Goal: Information Seeking & Learning: Understand process/instructions

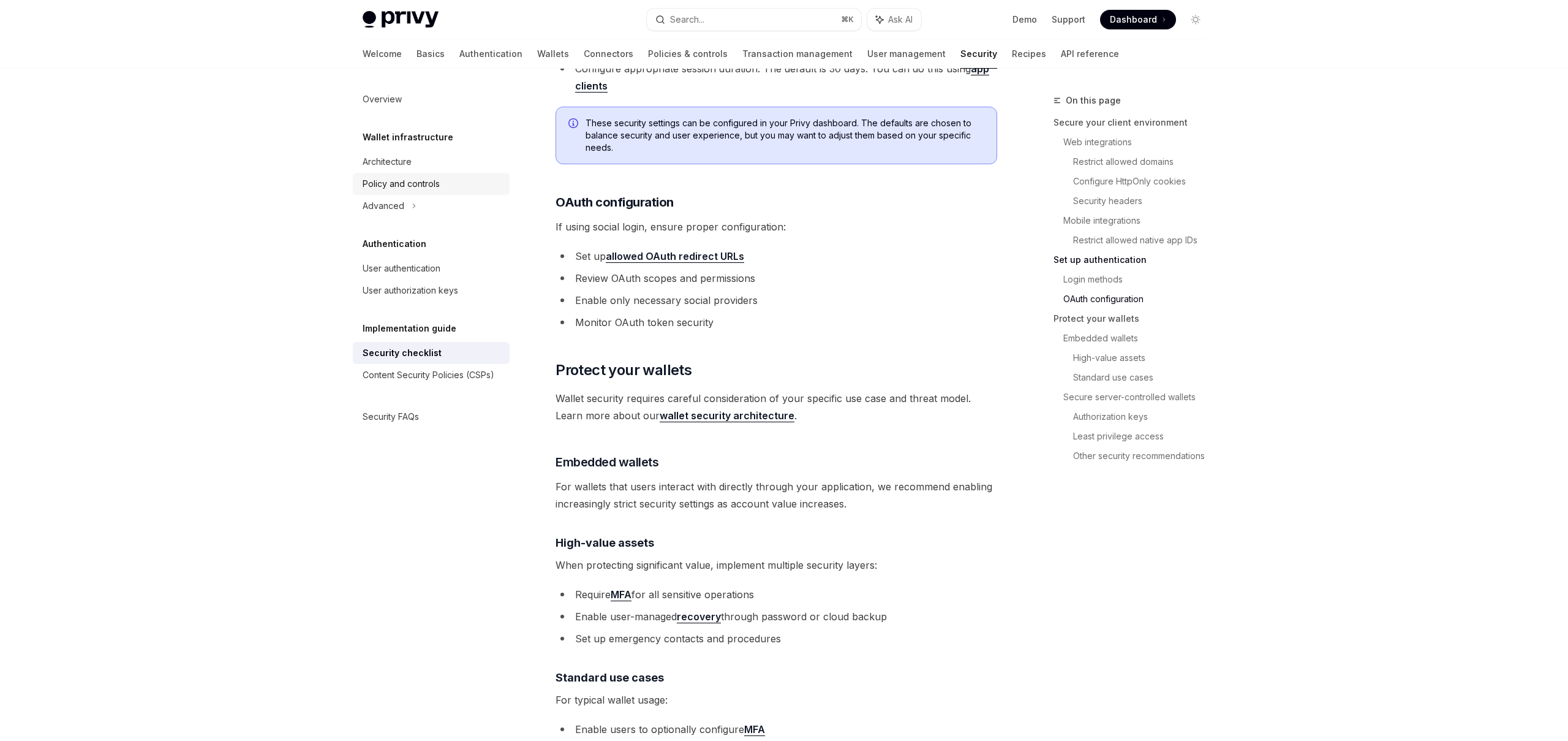
scroll to position [1238, 0]
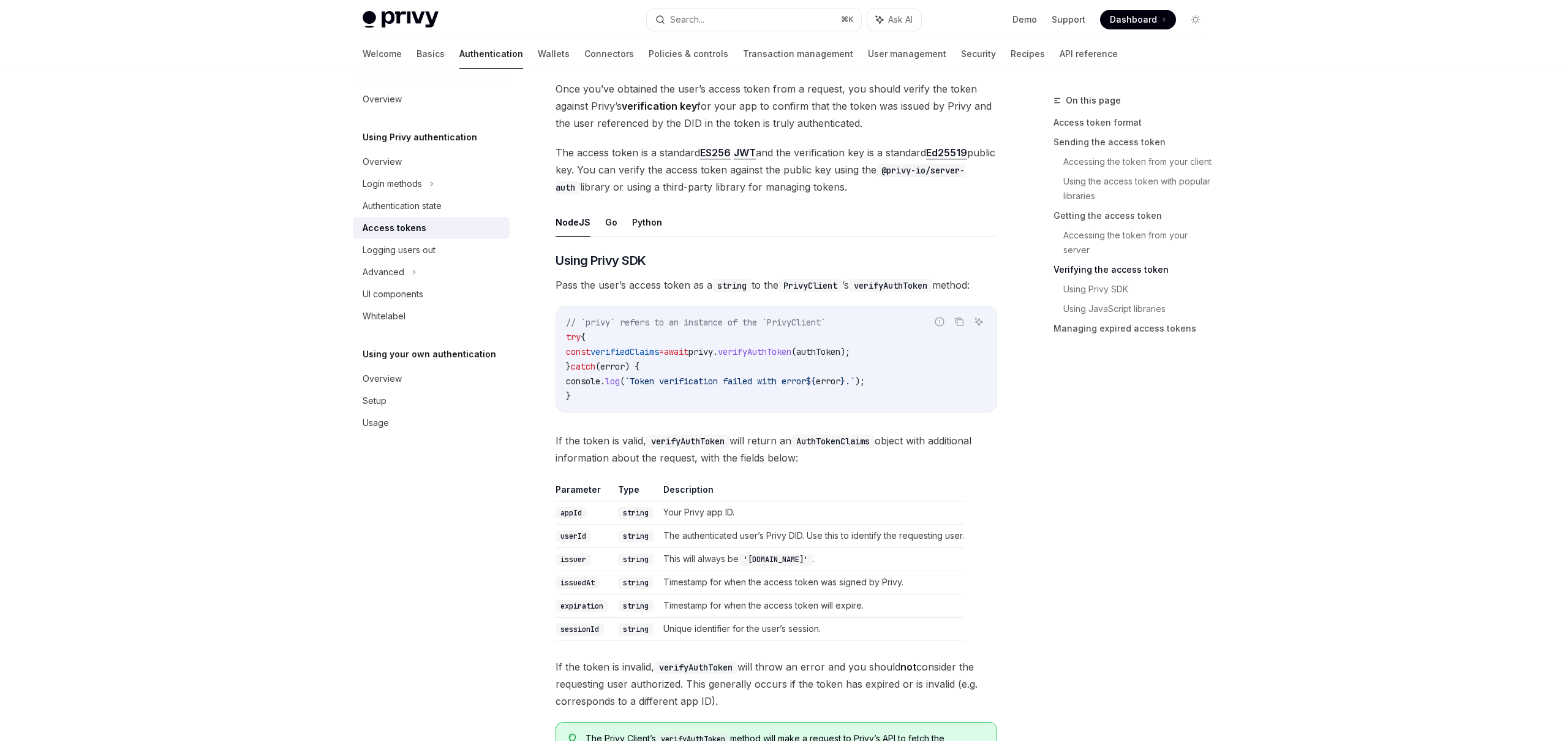
scroll to position [1764, 0]
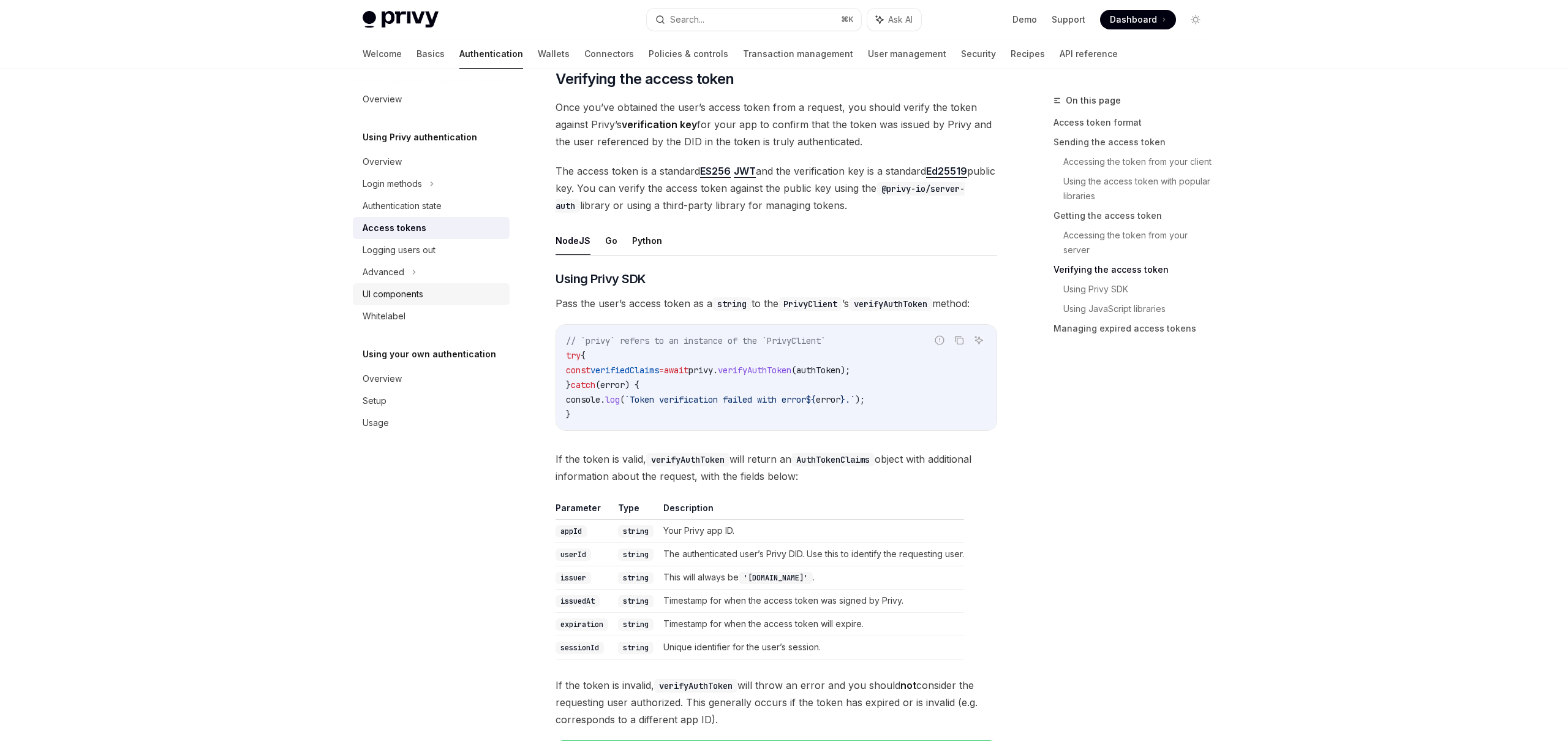
click at [426, 299] on div "UI components" at bounding box center [432, 294] width 140 height 15
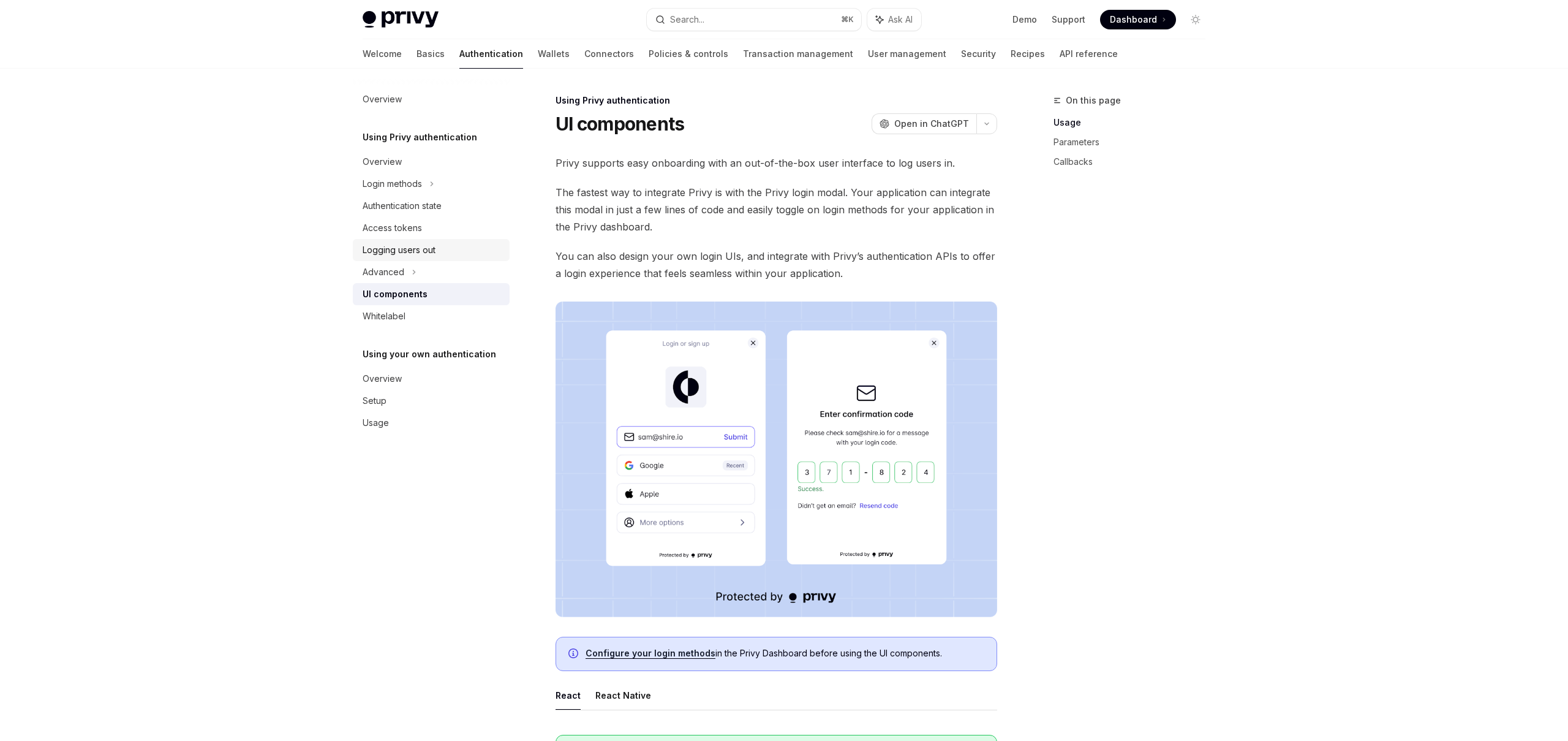
click at [405, 250] on div "Logging users out" at bounding box center [398, 250] width 73 height 15
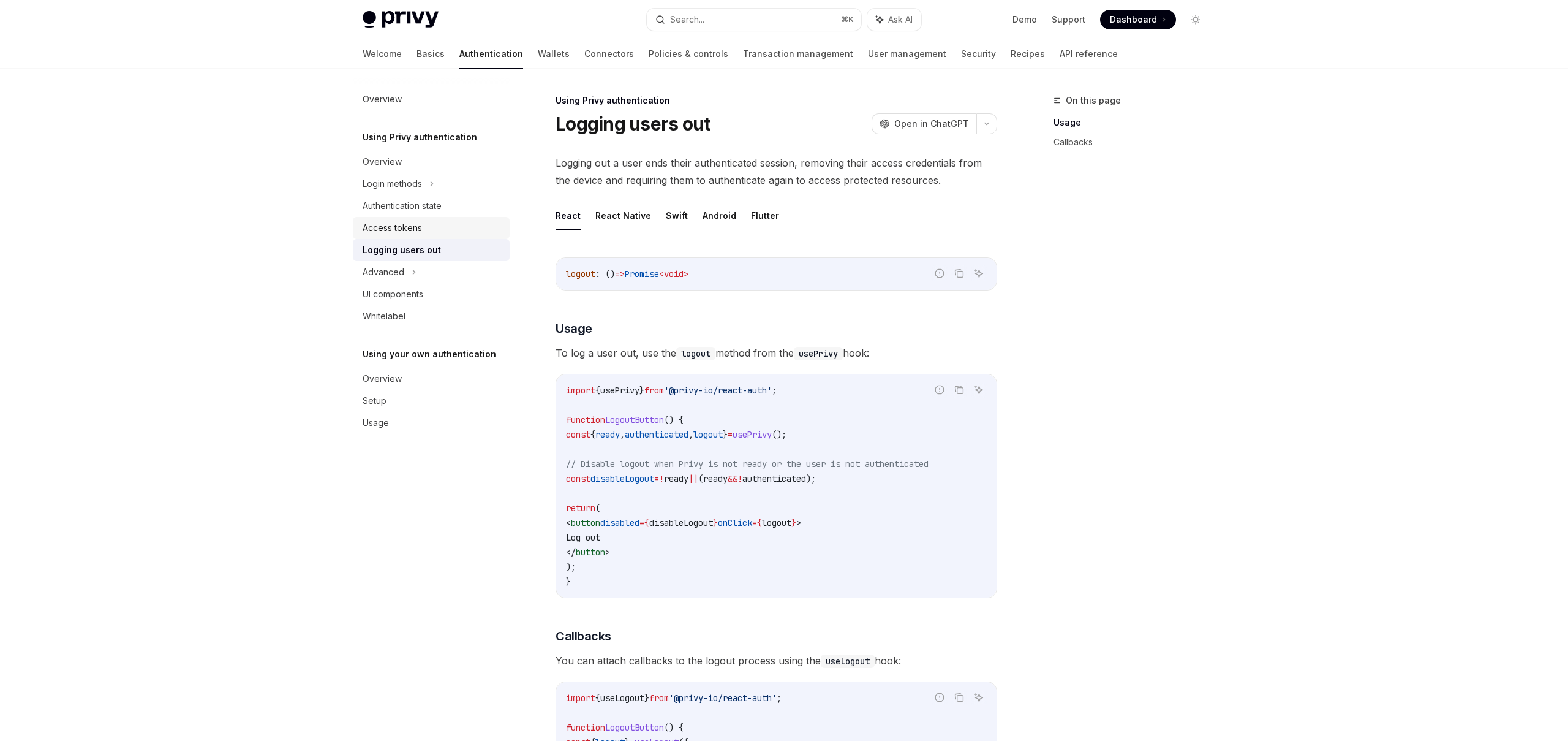
click at [402, 225] on div "Access tokens" at bounding box center [392, 227] width 59 height 15
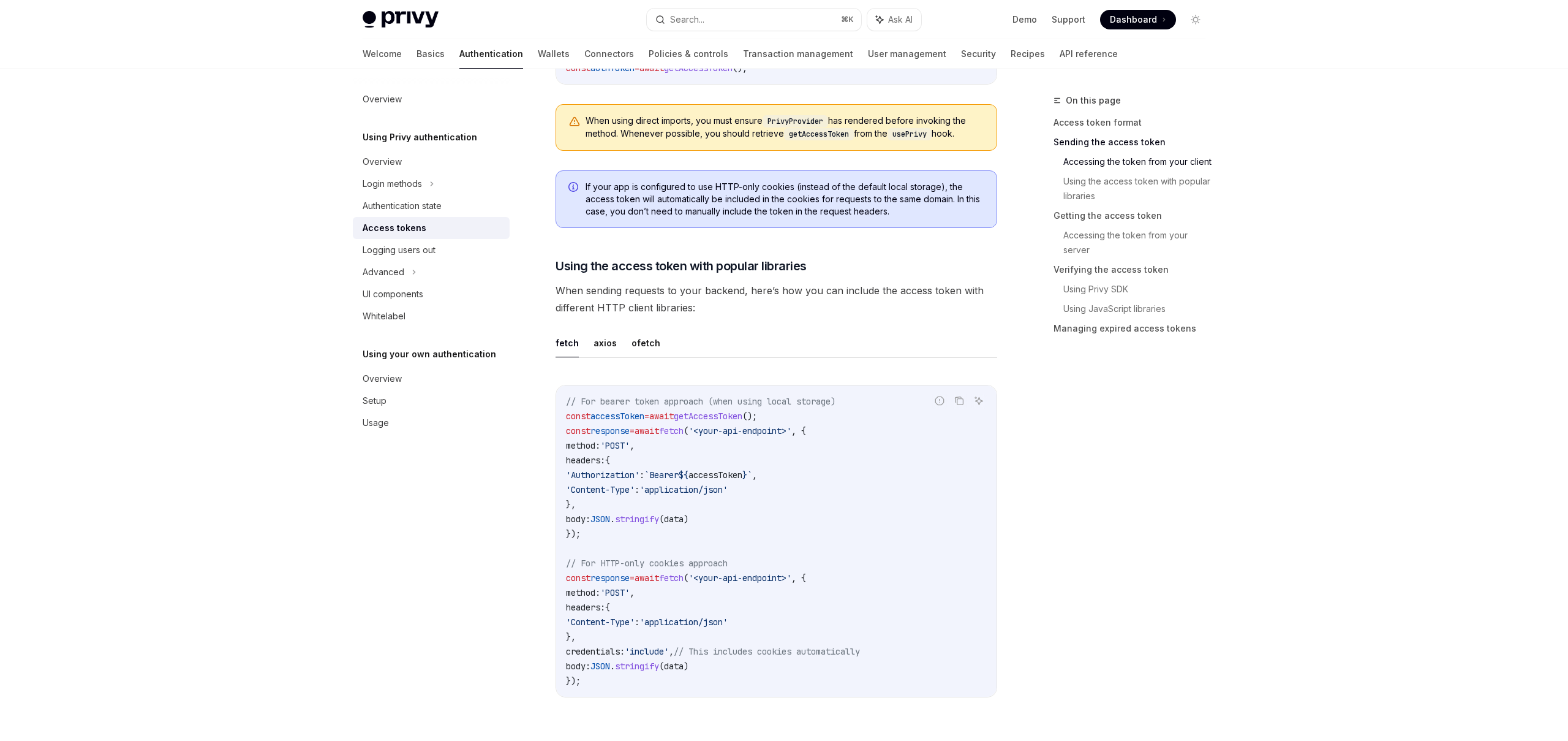
scroll to position [869, 0]
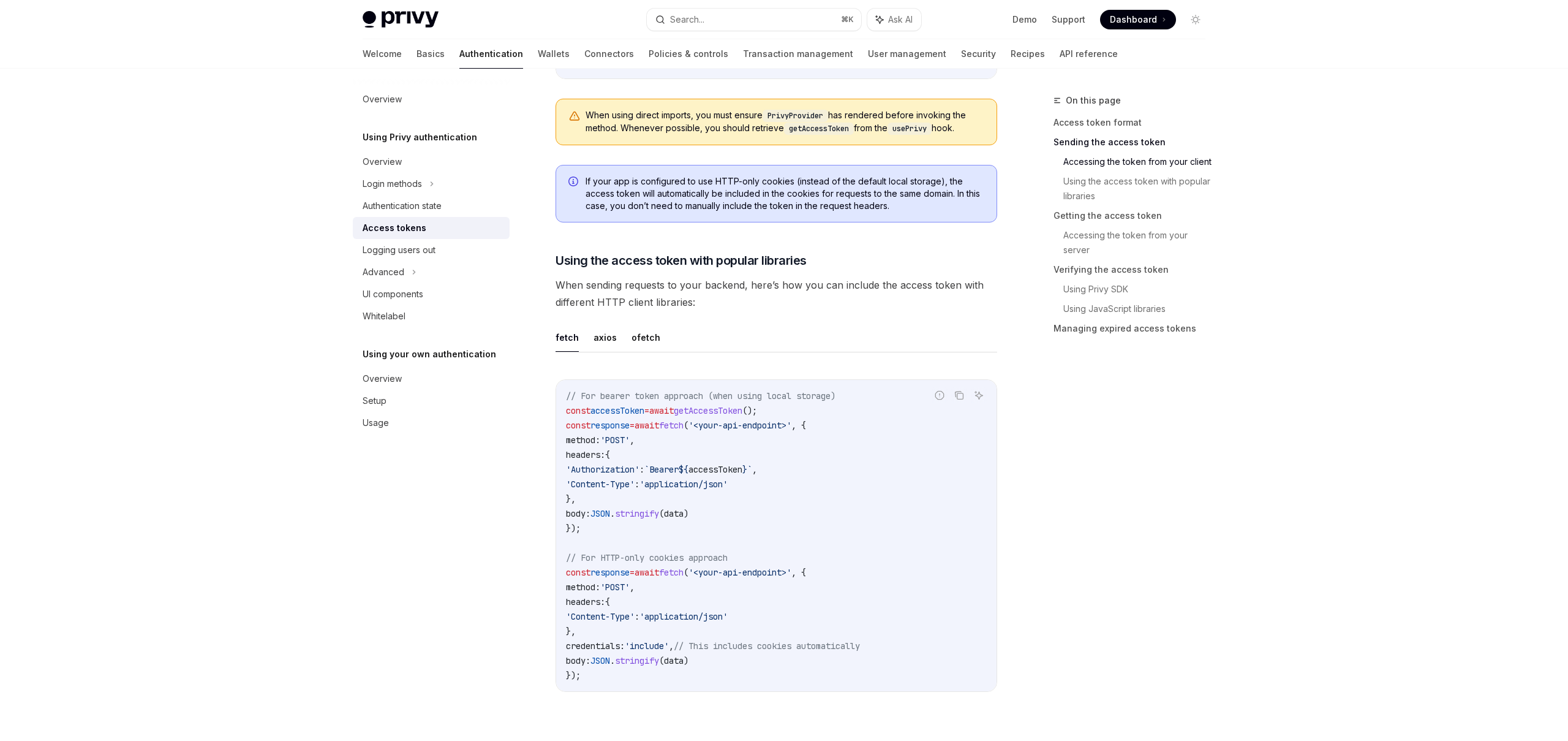
click at [679, 469] on span "`Bearer" at bounding box center [661, 469] width 34 height 11
click at [743, 469] on span "accessToken" at bounding box center [715, 469] width 54 height 11
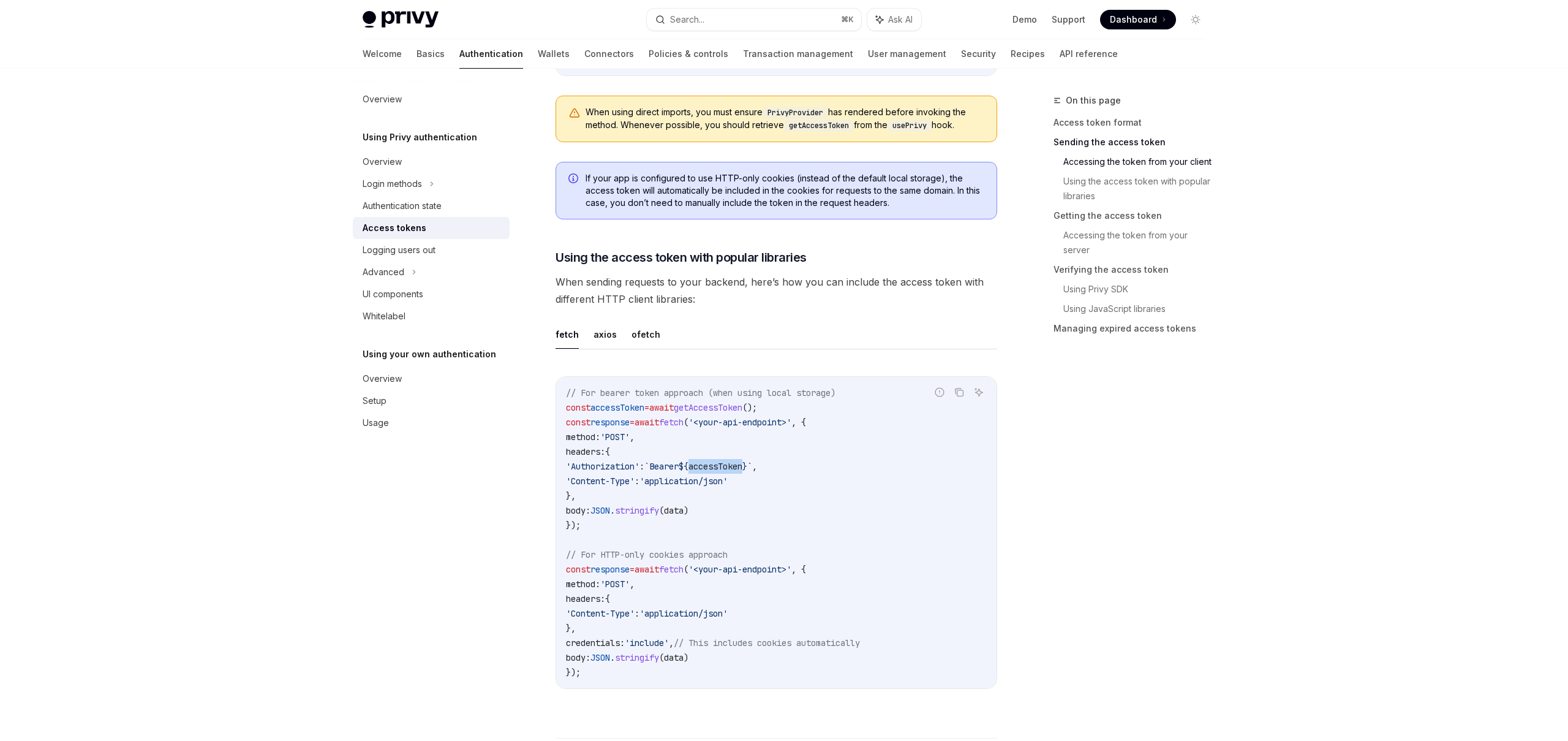
click at [738, 402] on span "getAccessToken" at bounding box center [708, 407] width 69 height 11
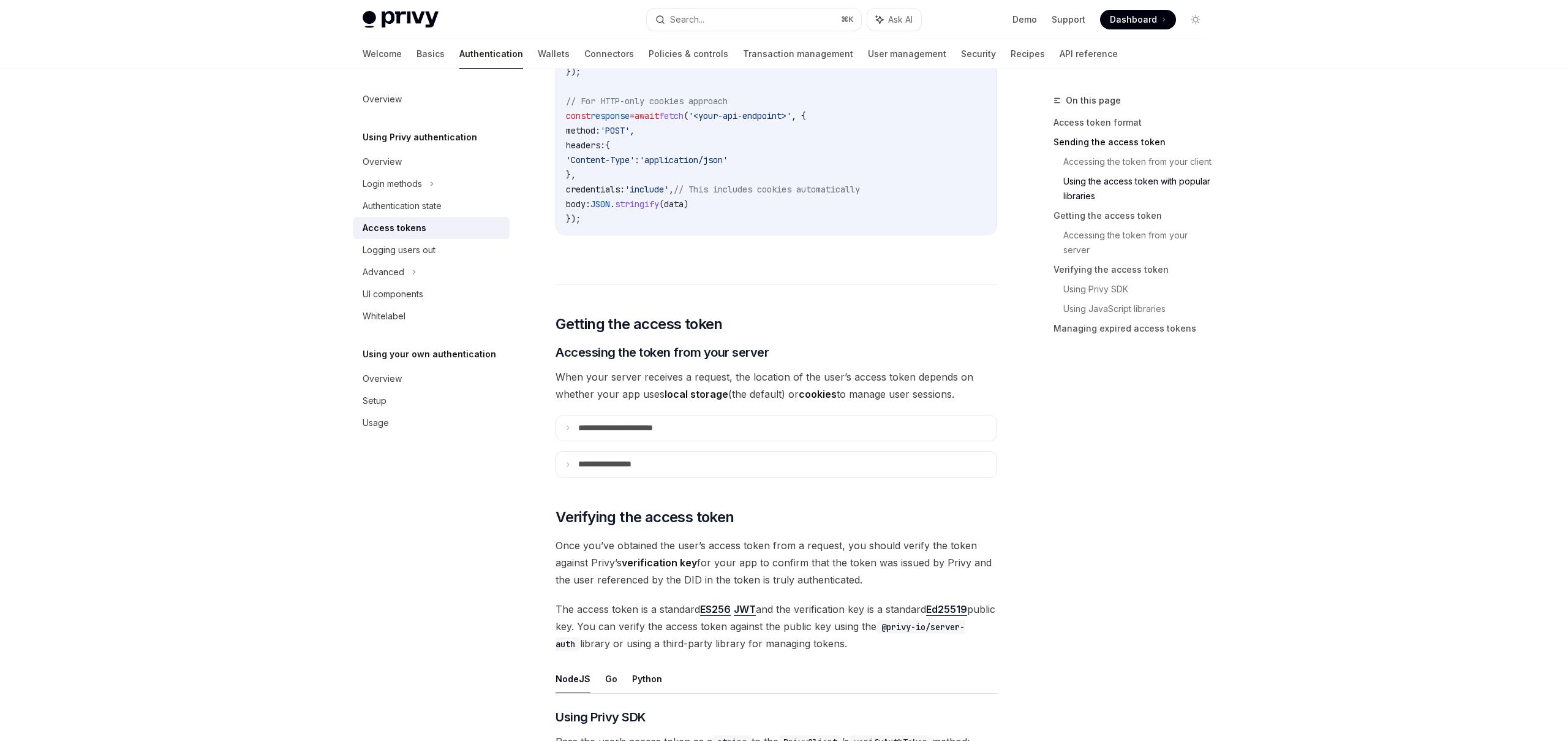
scroll to position [1329, 0]
click at [744, 426] on summary "**********" at bounding box center [776, 425] width 440 height 26
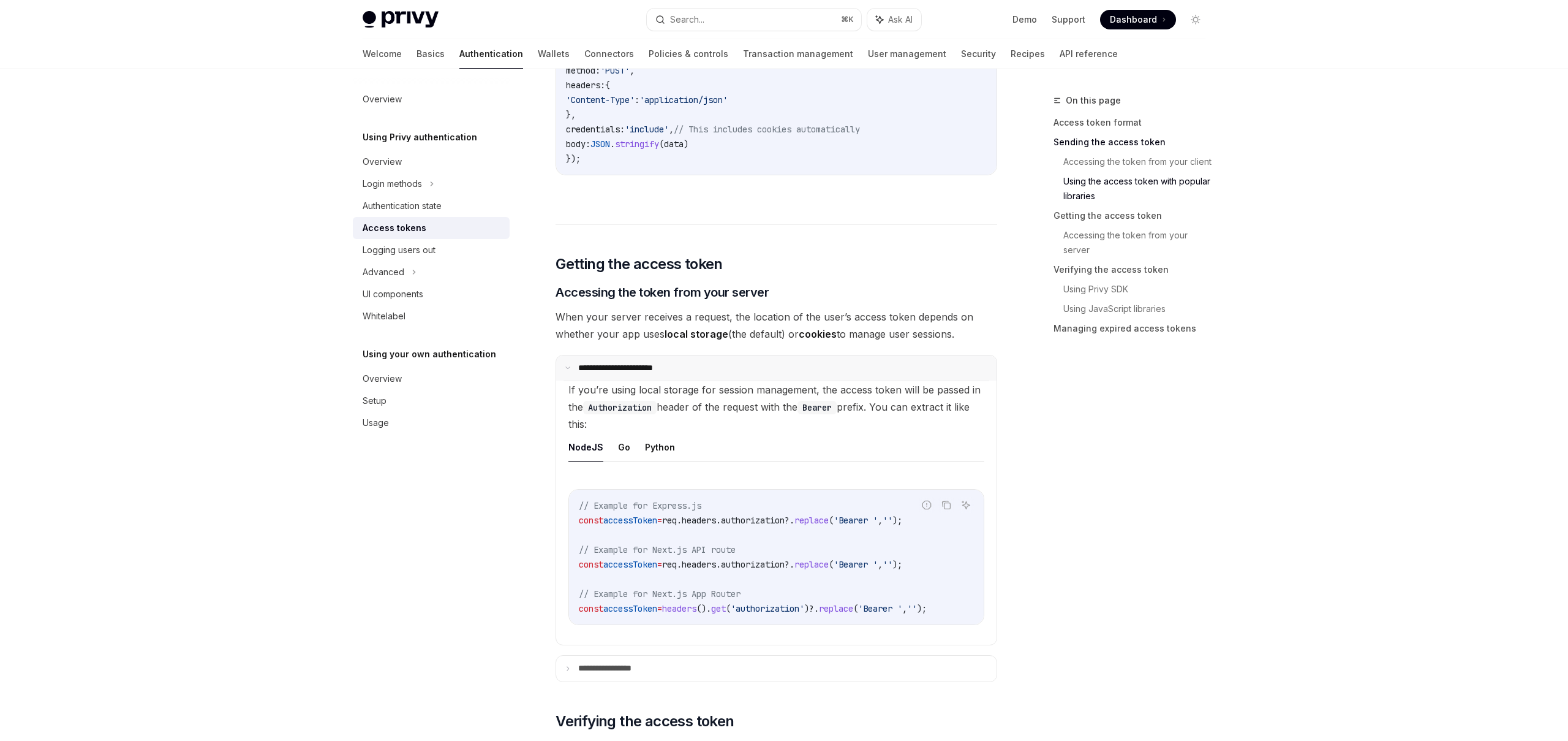
scroll to position [1402, 0]
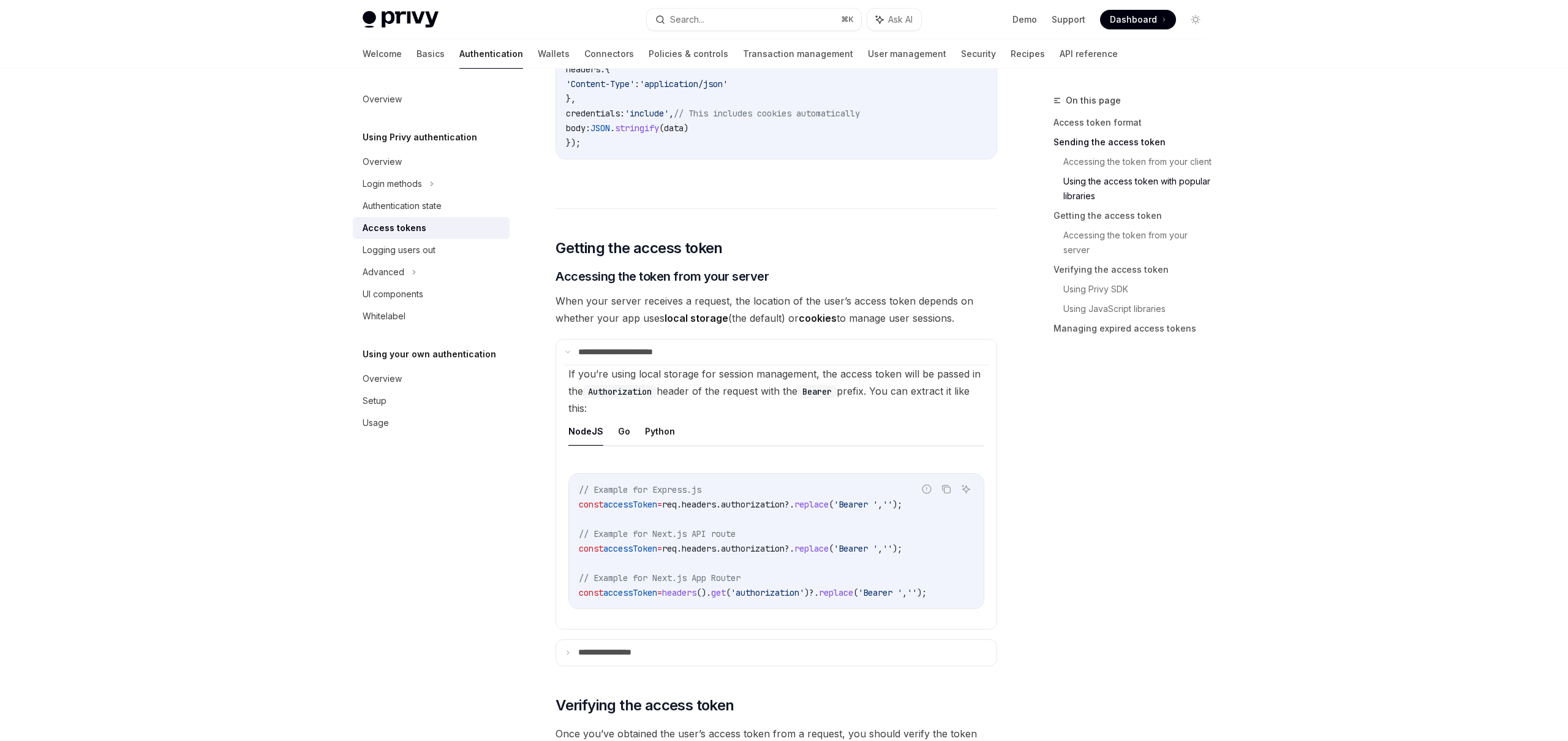
click at [716, 505] on span "headers" at bounding box center [699, 504] width 34 height 11
click at [762, 506] on span "authorization" at bounding box center [753, 504] width 64 height 11
click at [822, 506] on span "replace" at bounding box center [811, 504] width 34 height 11
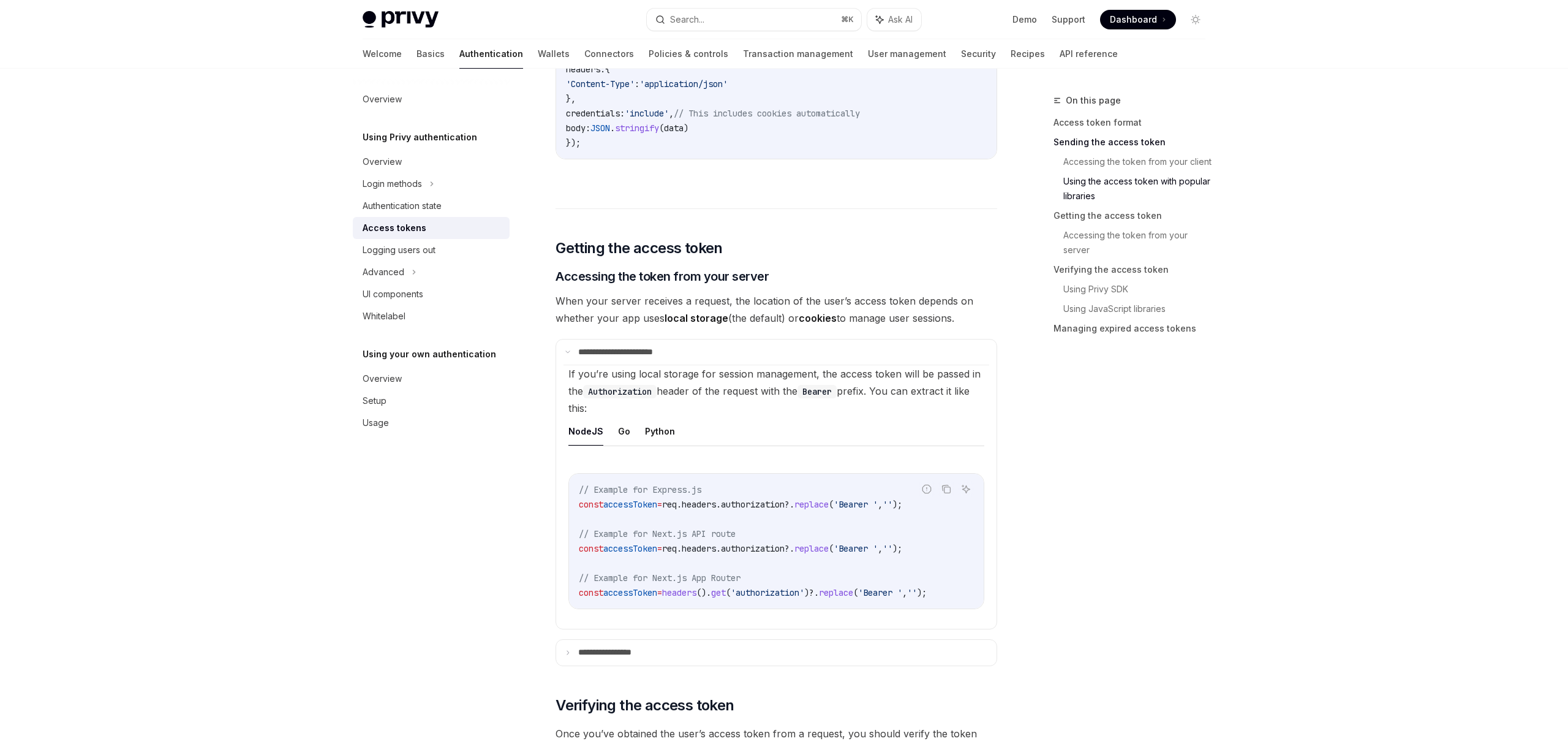
click at [822, 506] on span "replace" at bounding box center [811, 504] width 34 height 11
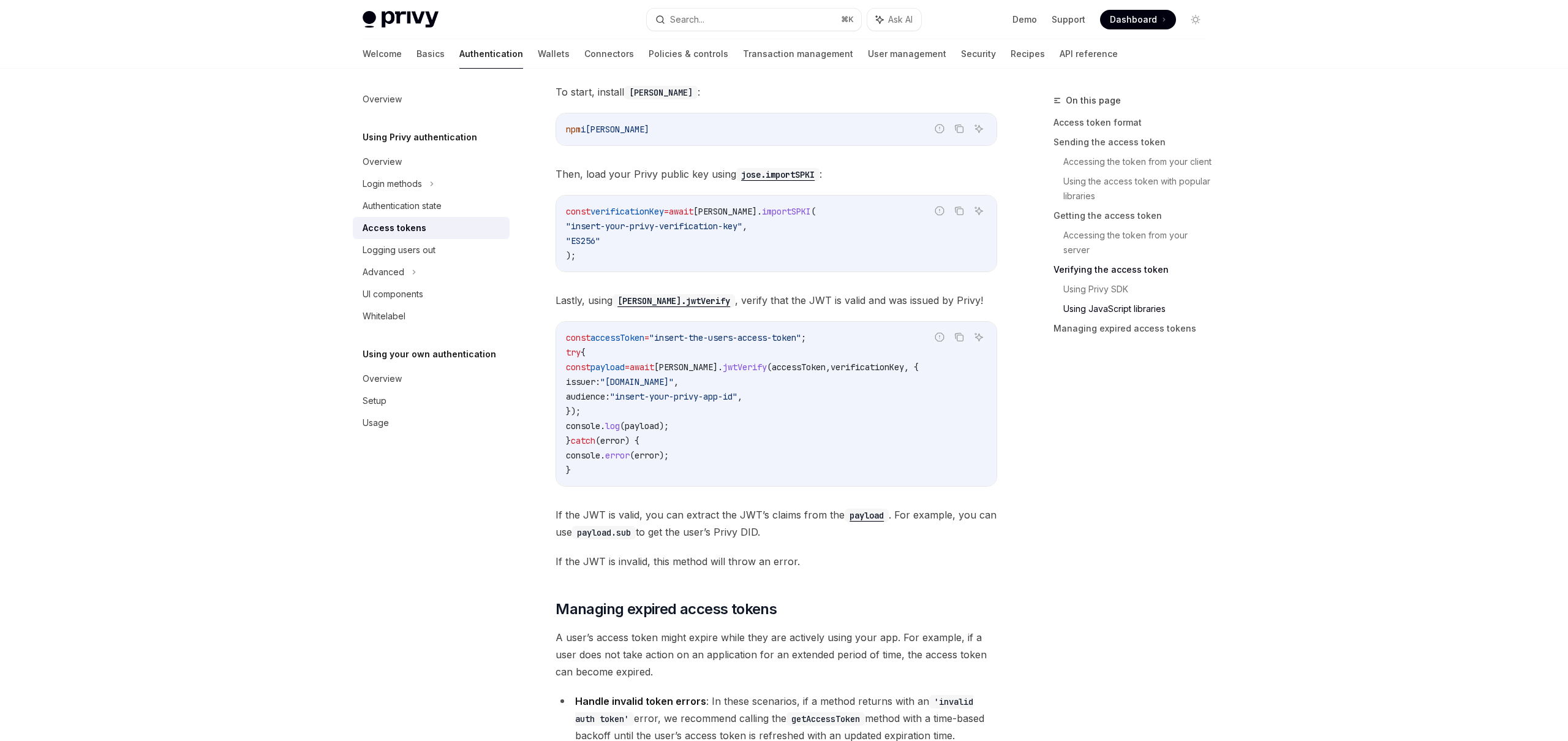
scroll to position [2991, 0]
click at [412, 207] on div "Authentication state" at bounding box center [402, 205] width 79 height 15
type textarea "*"
